Goal: Find specific page/section: Find specific page/section

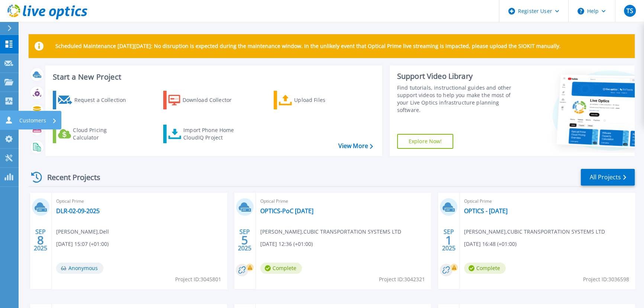
click at [30, 119] on p "Customers" at bounding box center [32, 120] width 27 height 19
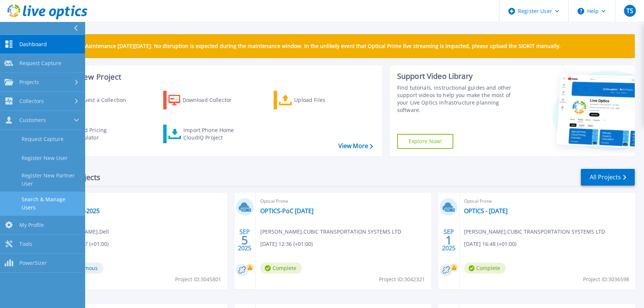
click at [51, 201] on link "Search & Manage Users" at bounding box center [42, 203] width 85 height 24
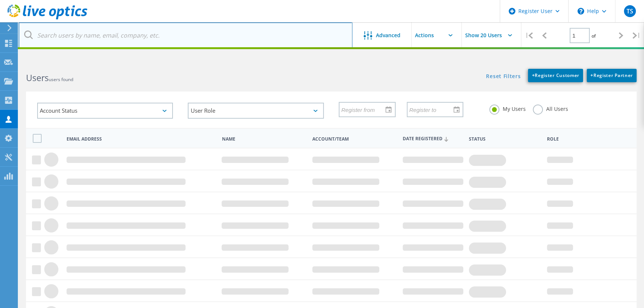
click at [78, 34] on input "text" at bounding box center [186, 35] width 334 height 26
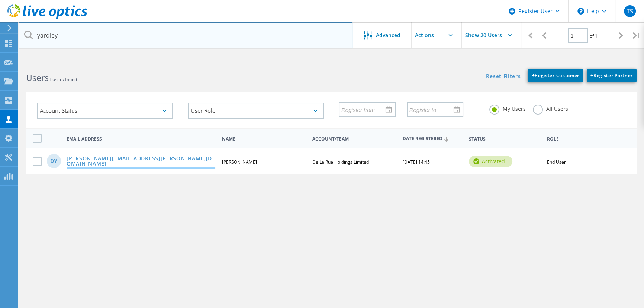
type input "yardley"
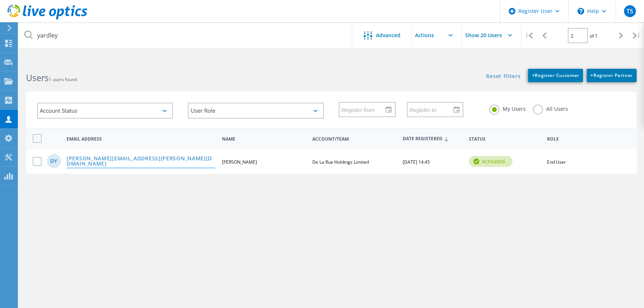
click at [99, 160] on link "david.yardley@uk.delarue.com" at bounding box center [141, 162] width 149 height 12
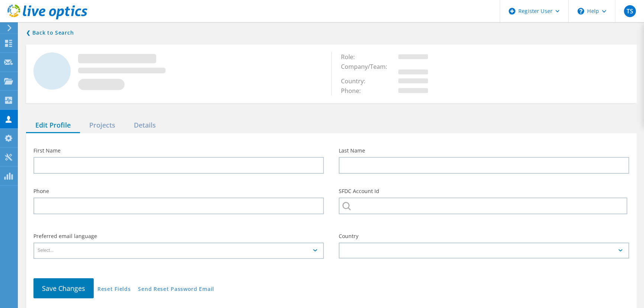
type input "David"
type input "Yardley"
type input "De La Rue Holdings Limited"
type input "English"
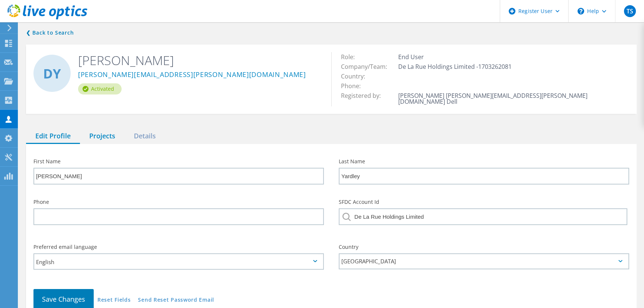
click at [101, 129] on div "Projects" at bounding box center [102, 136] width 45 height 15
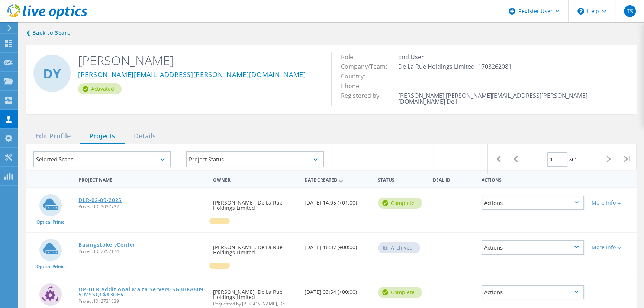
click at [106, 197] on link "DLR-02-09-2025" at bounding box center [99, 199] width 43 height 5
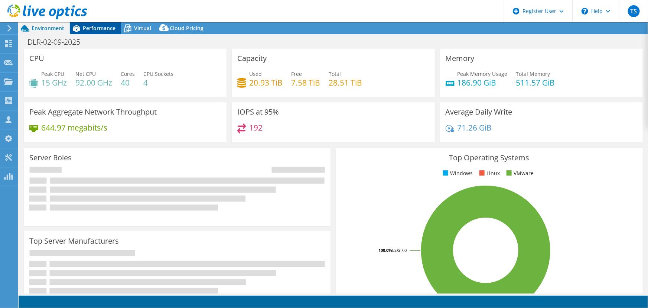
click at [98, 27] on span "Performance" at bounding box center [99, 28] width 33 height 7
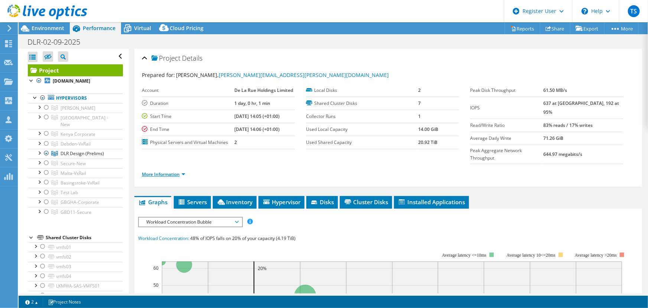
click at [178, 171] on link "More Information" at bounding box center [163, 174] width 43 height 6
